Goal: Navigation & Orientation: Find specific page/section

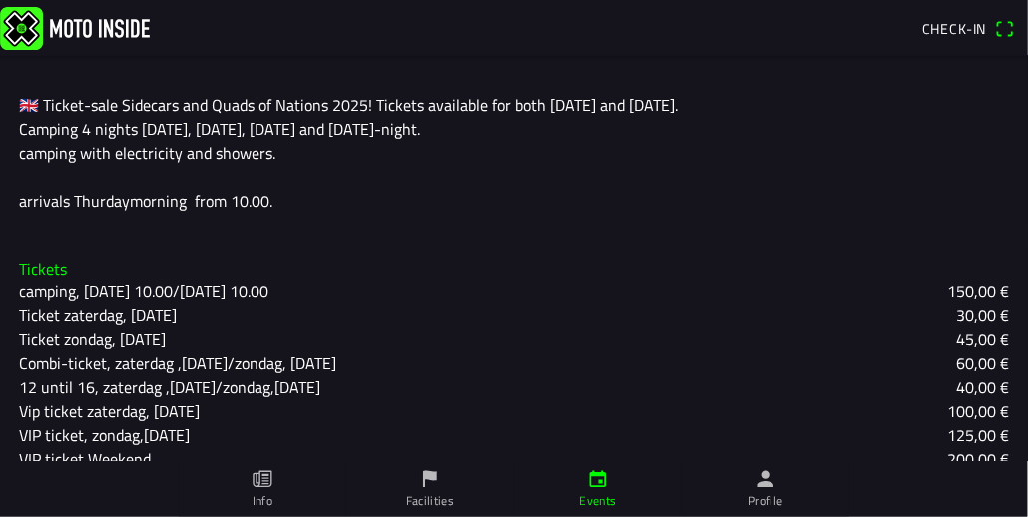
scroll to position [711, 0]
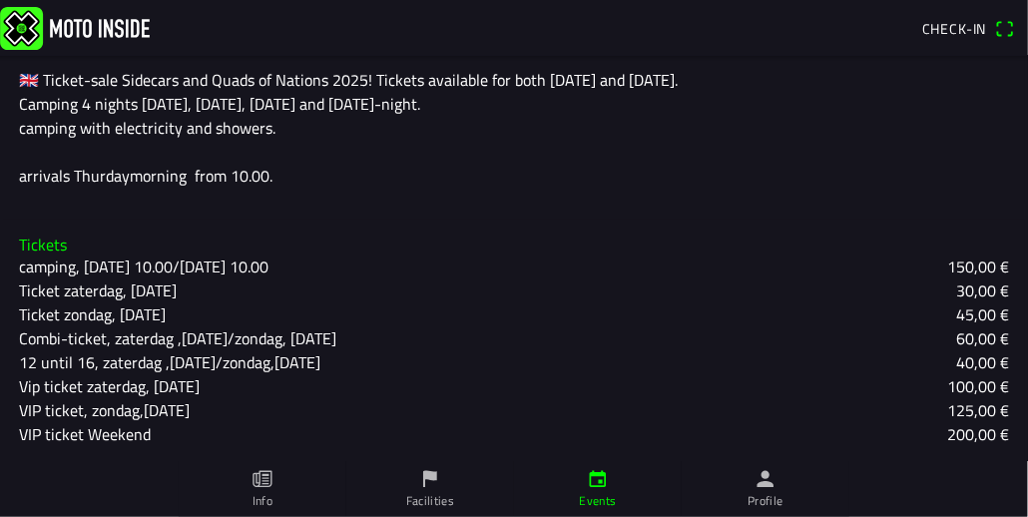
click at [0, 0] on slot "camping, [DATE] 10.00/[DATE] 10.00" at bounding box center [0, 0] width 0 height 0
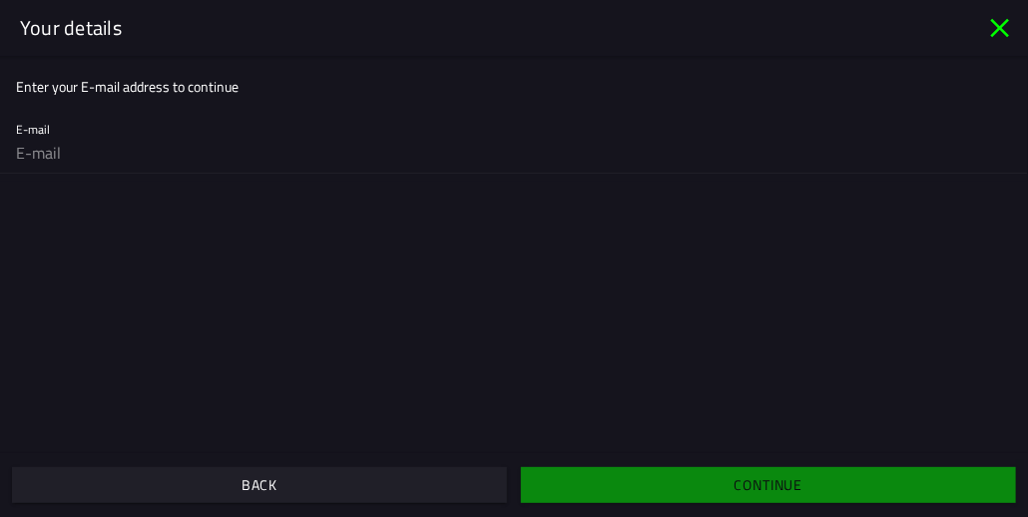
click at [998, 27] on icon "close" at bounding box center [1000, 28] width 19 height 19
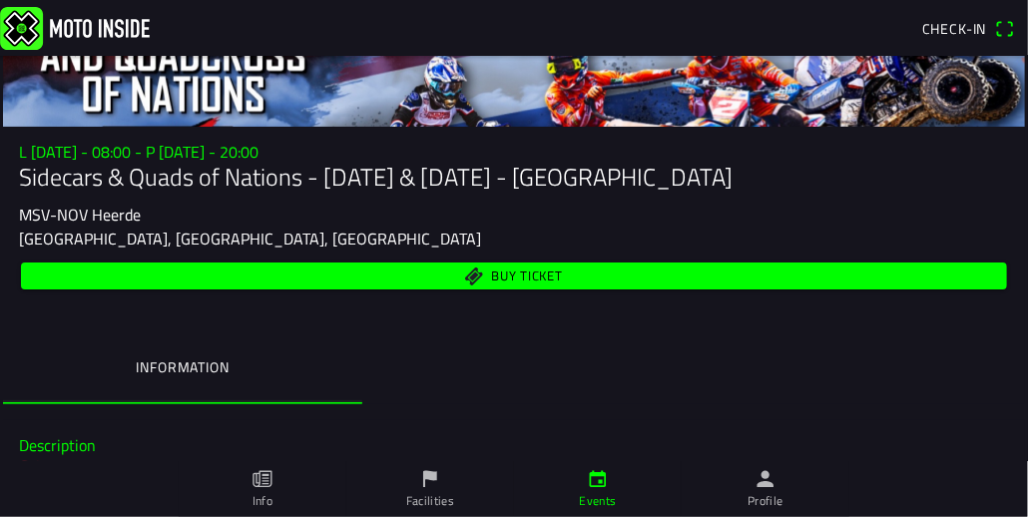
scroll to position [0, 0]
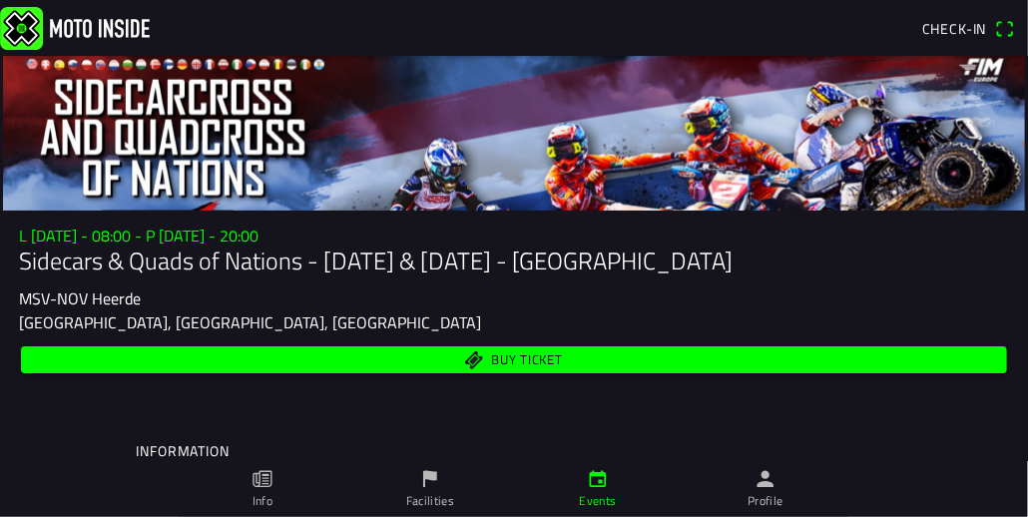
click at [1002, 24] on span "Check-in" at bounding box center [968, 29] width 92 height 32
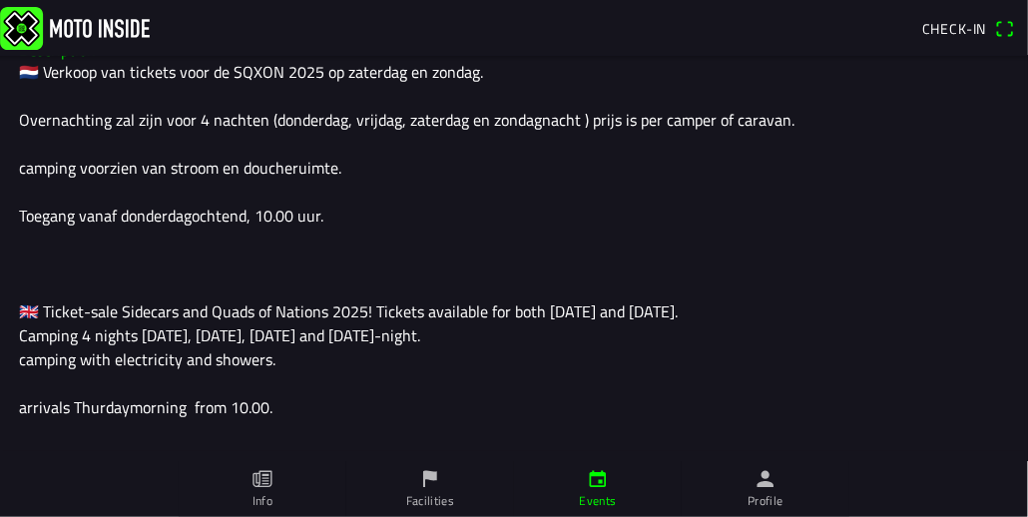
scroll to position [447, 0]
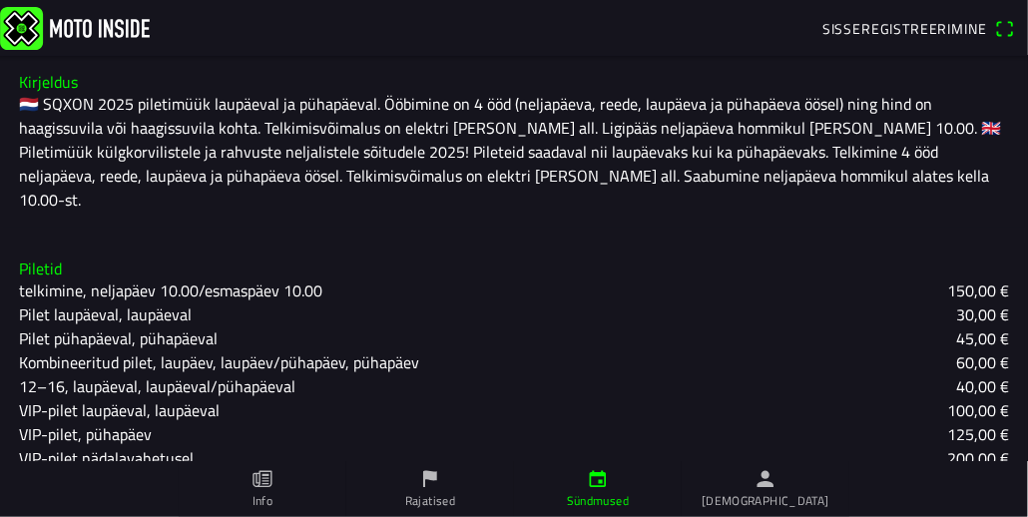
click at [431, 499] on font "Rajatised" at bounding box center [430, 500] width 50 height 19
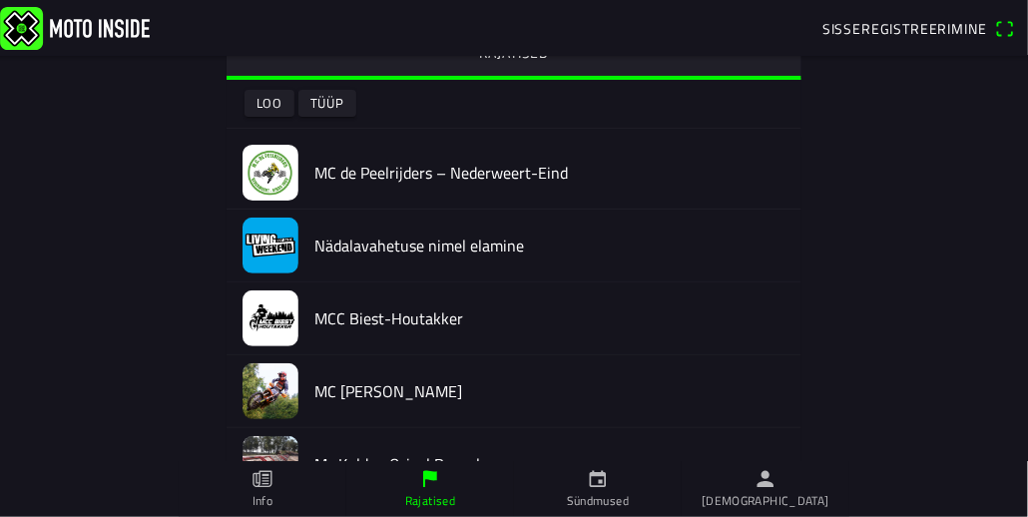
scroll to position [240, 0]
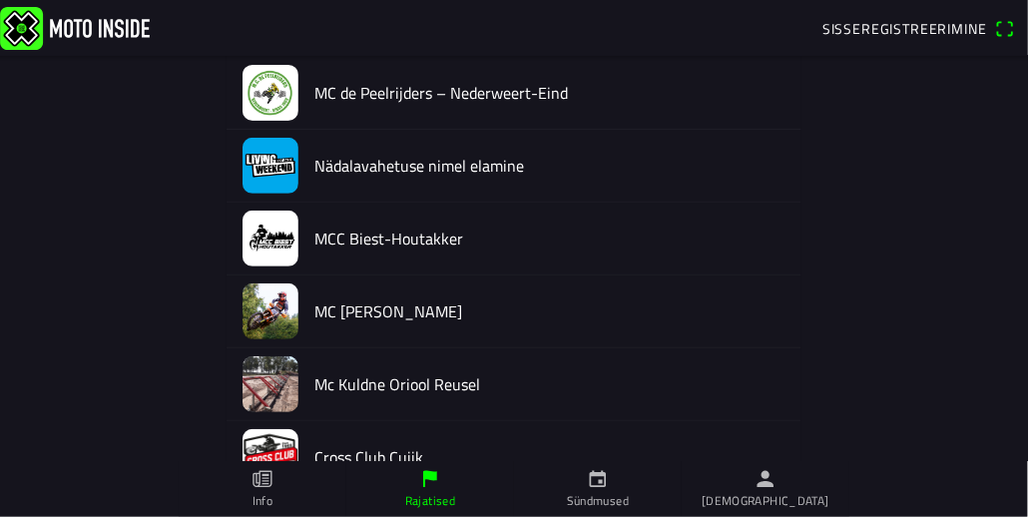
click at [256, 481] on icon "paber" at bounding box center [262, 479] width 19 height 17
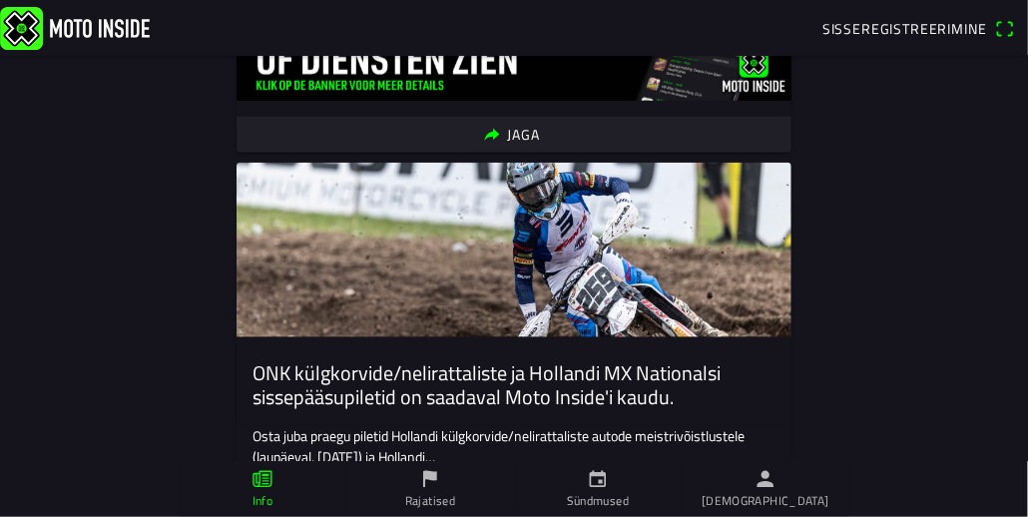
scroll to position [719, 0]
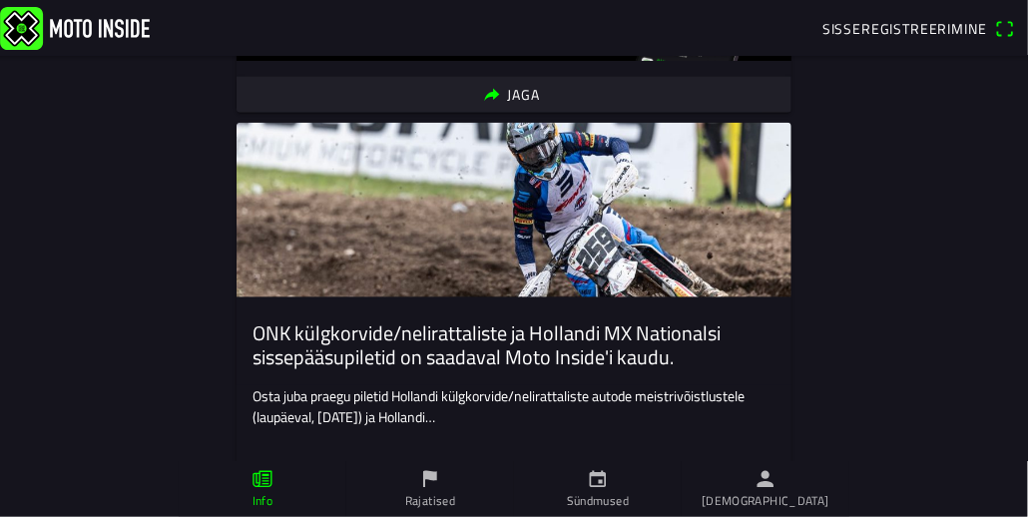
click at [575, 486] on link "Sündmused" at bounding box center [598, 489] width 168 height 56
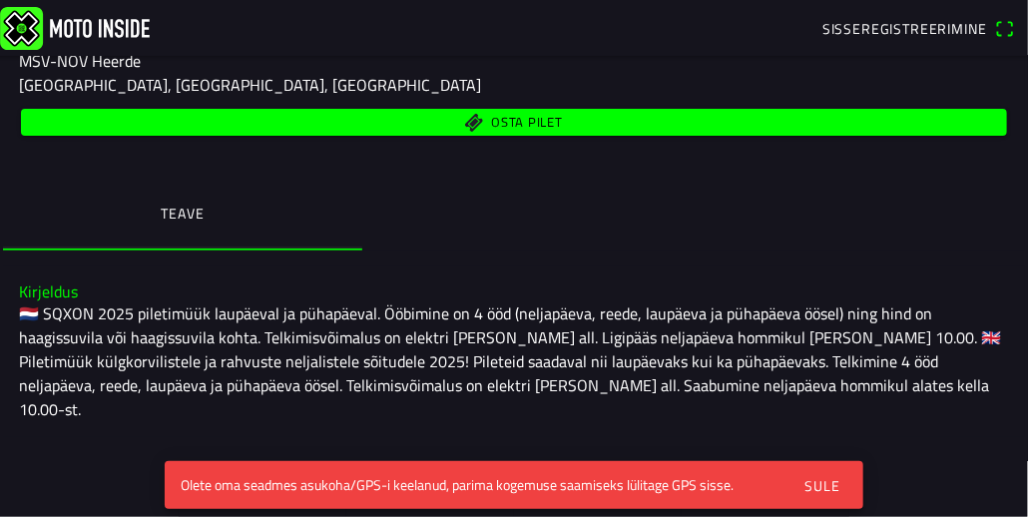
scroll to position [240, 0]
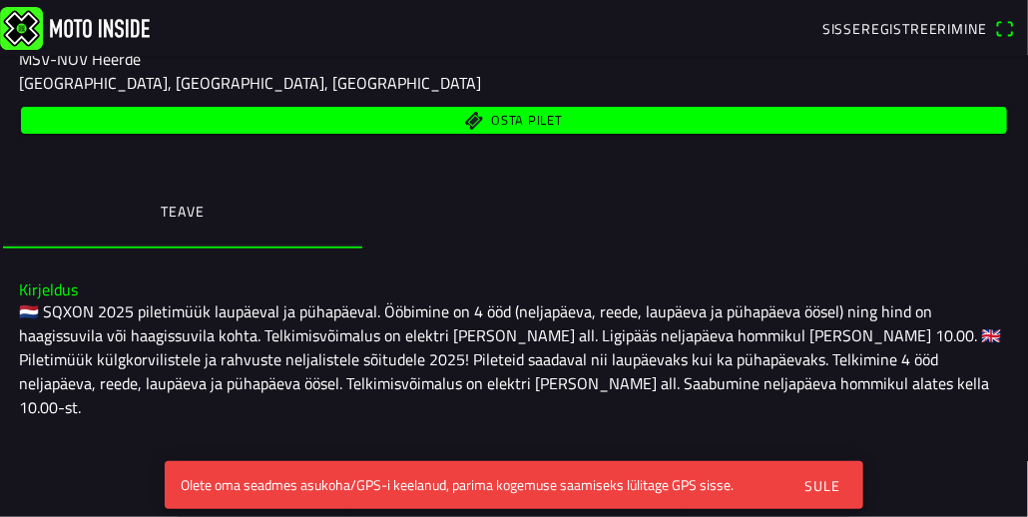
click at [827, 482] on font "Sule" at bounding box center [822, 485] width 35 height 21
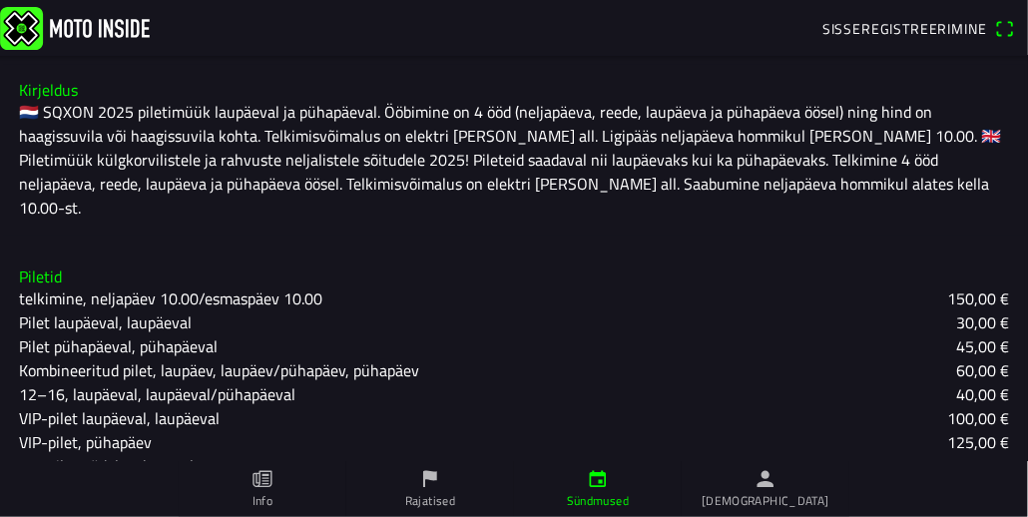
scroll to position [447, 0]
